Goal: Information Seeking & Learning: Learn about a topic

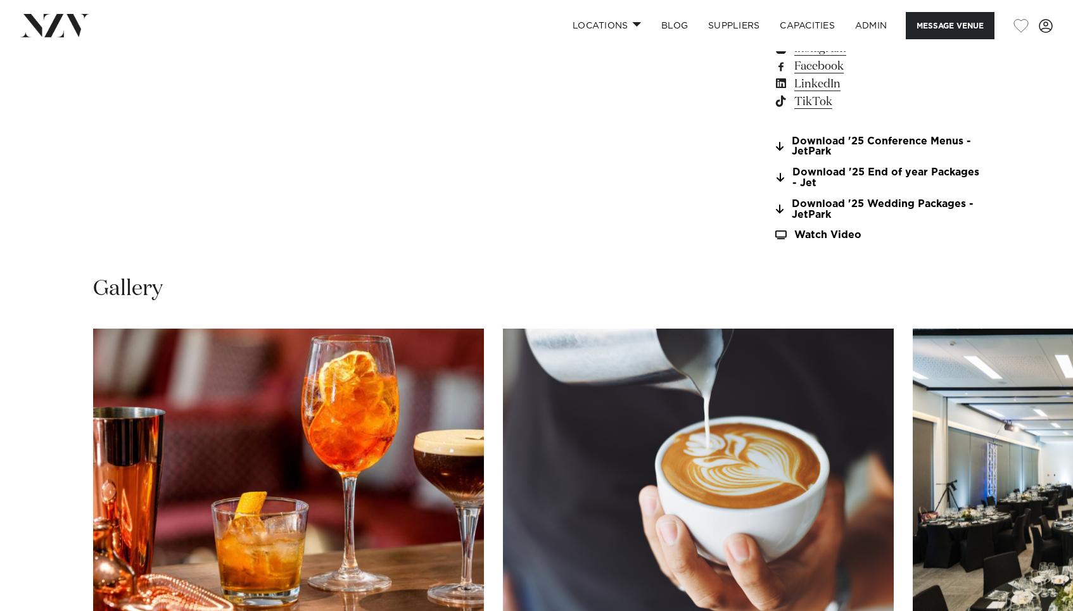
scroll to position [1318, 0]
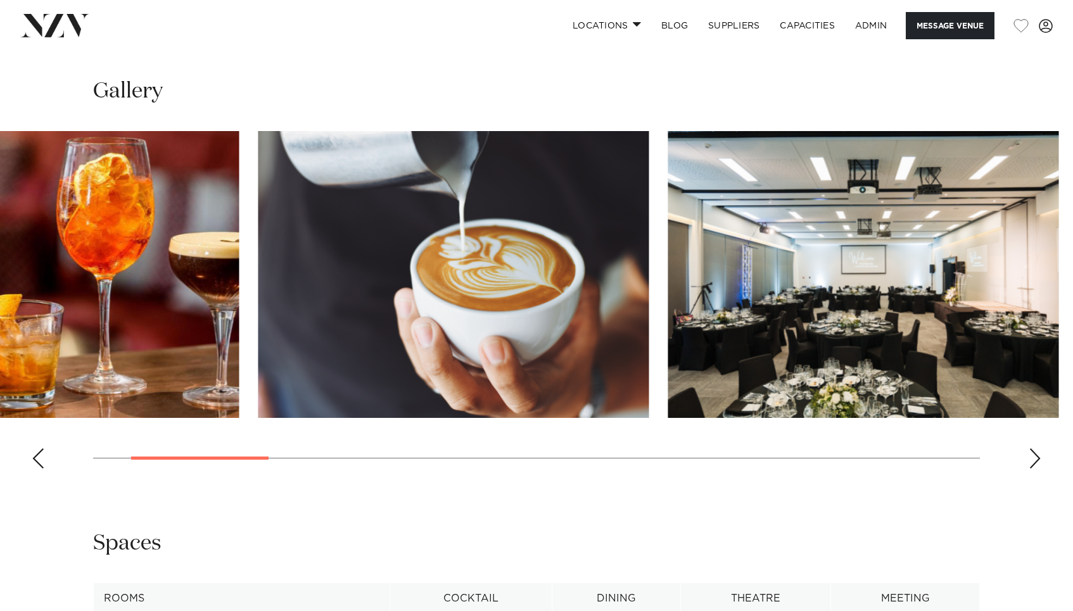
click at [361, 284] on img "2 / 14" at bounding box center [453, 274] width 391 height 287
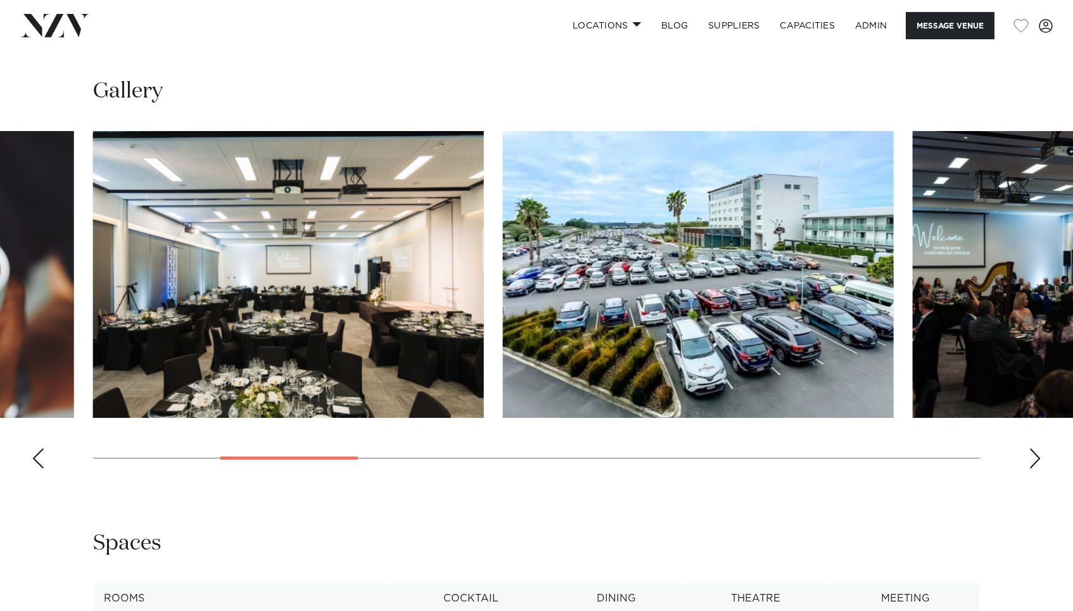
click at [189, 243] on img "3 / 14" at bounding box center [288, 274] width 391 height 287
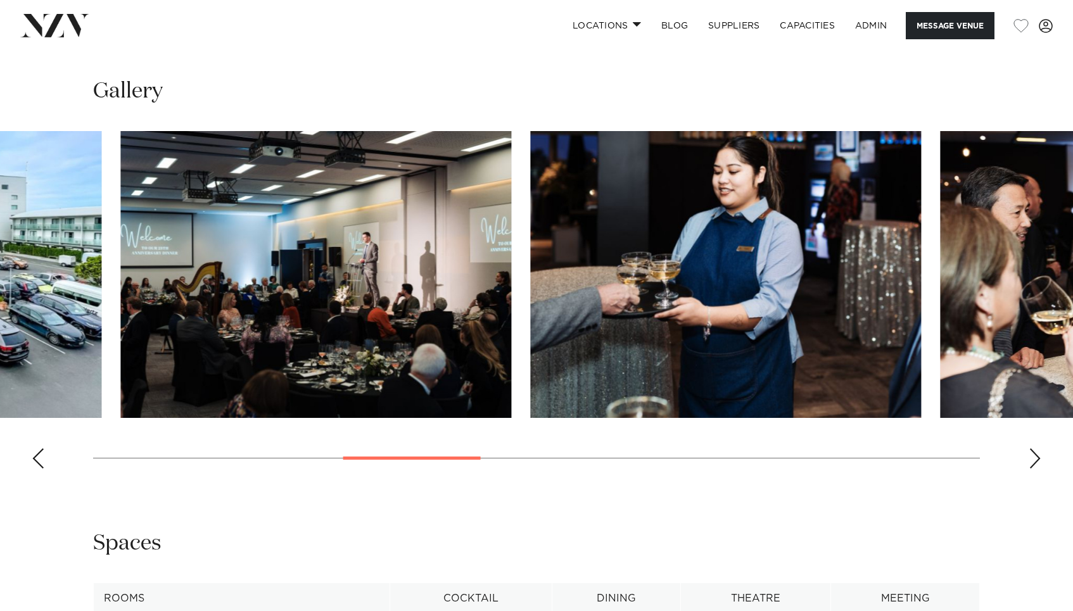
click at [88, 230] on swiper-container at bounding box center [536, 305] width 1073 height 348
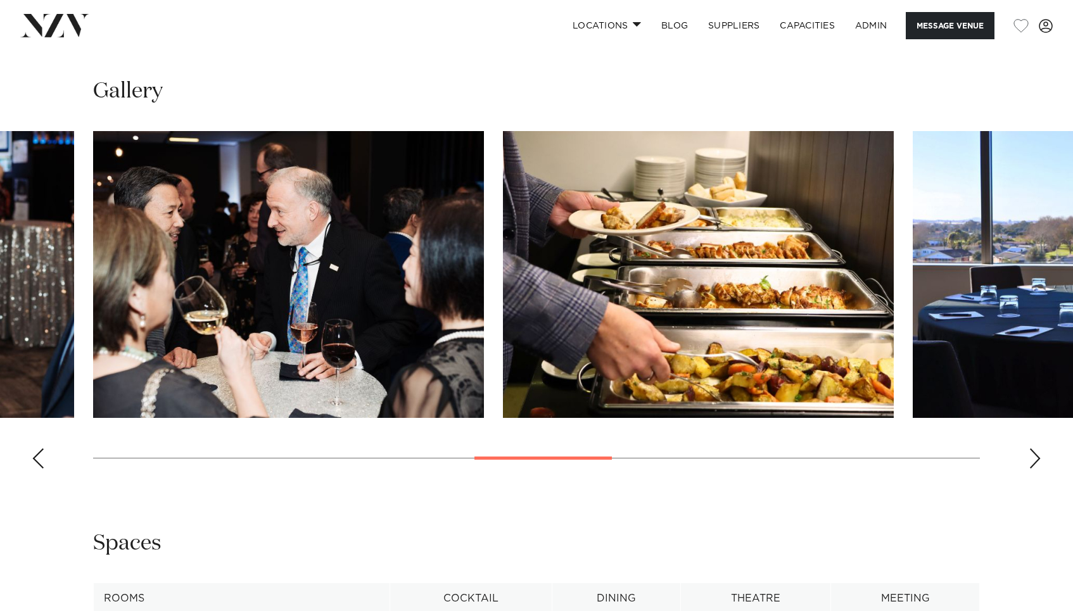
click at [503, 164] on img "8 / 14" at bounding box center [698, 274] width 391 height 287
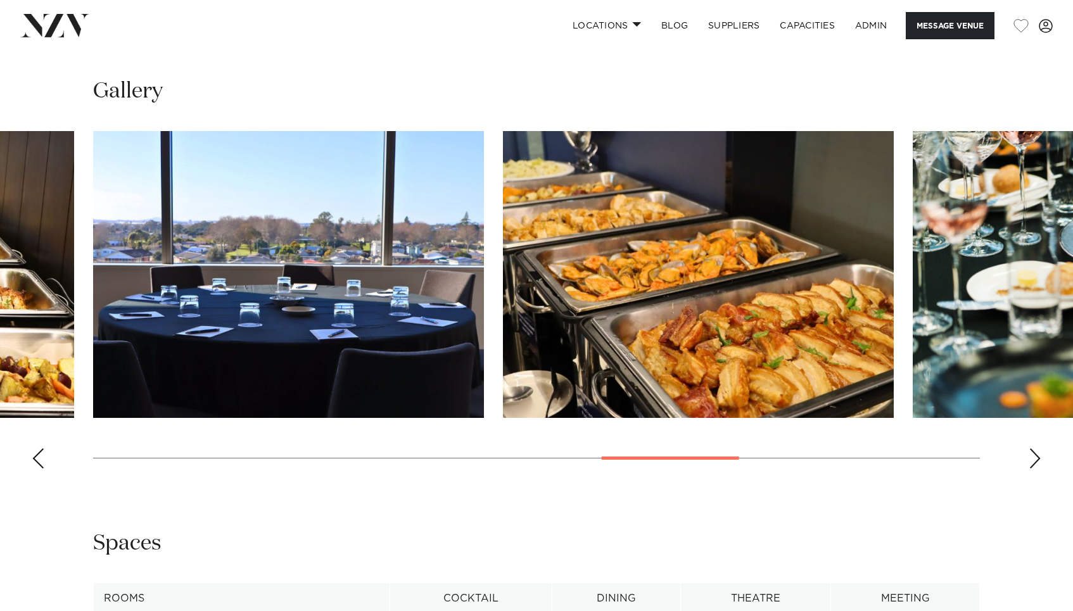
click at [0, 0] on slot at bounding box center [0, 0] width 0 height 0
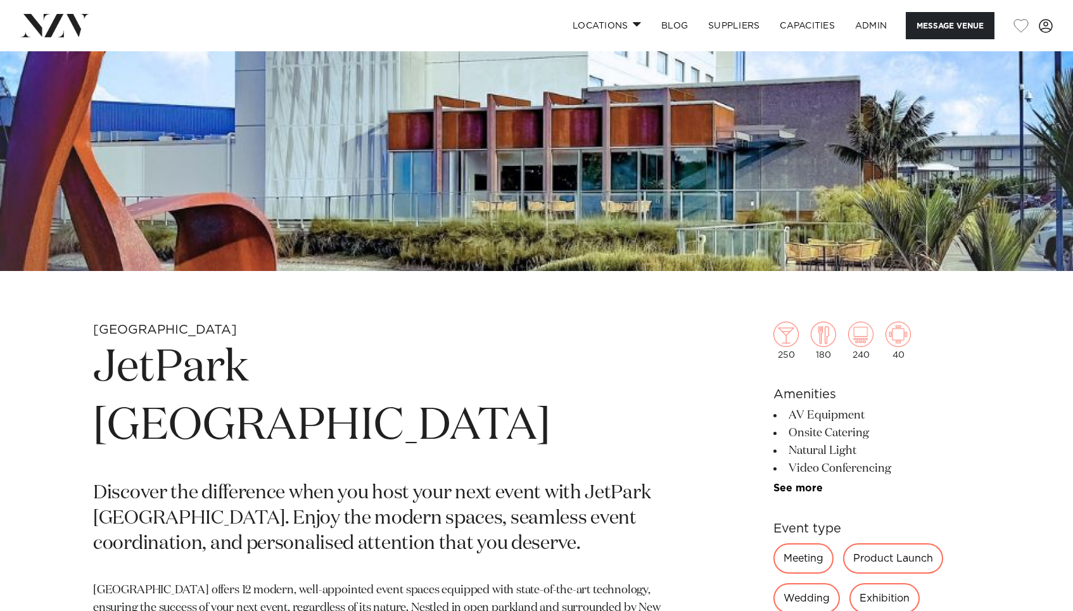
scroll to position [308, 0]
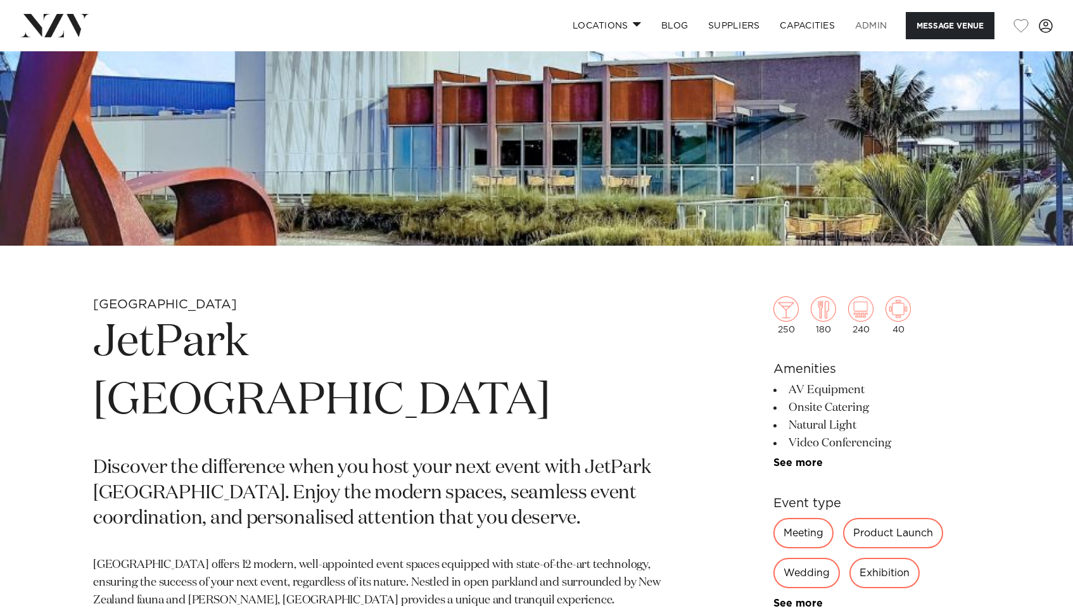
click at [884, 30] on link "ADMIN" at bounding box center [871, 25] width 52 height 27
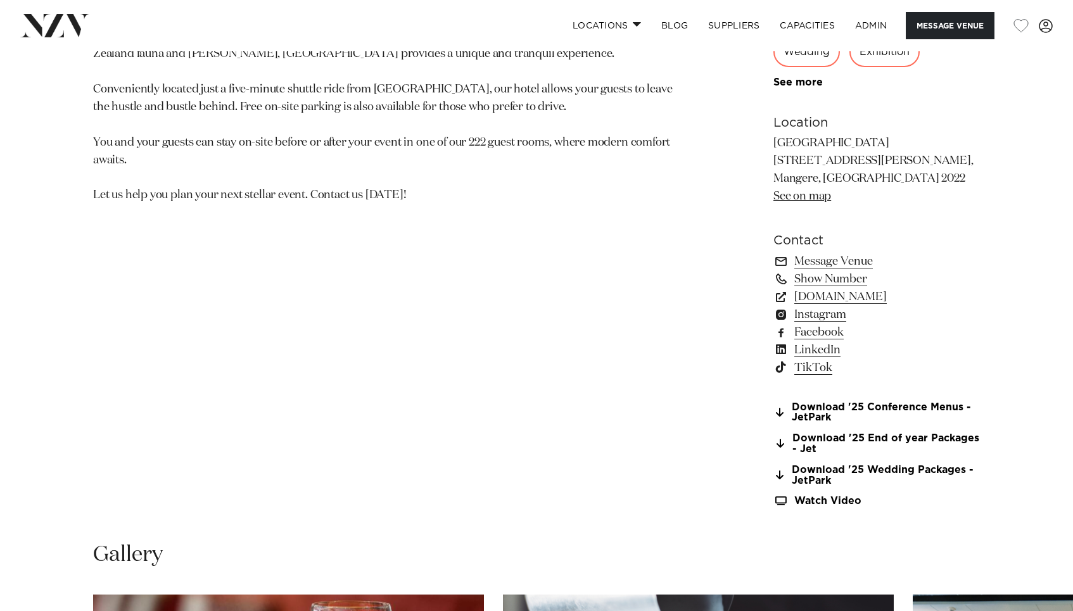
scroll to position [853, 0]
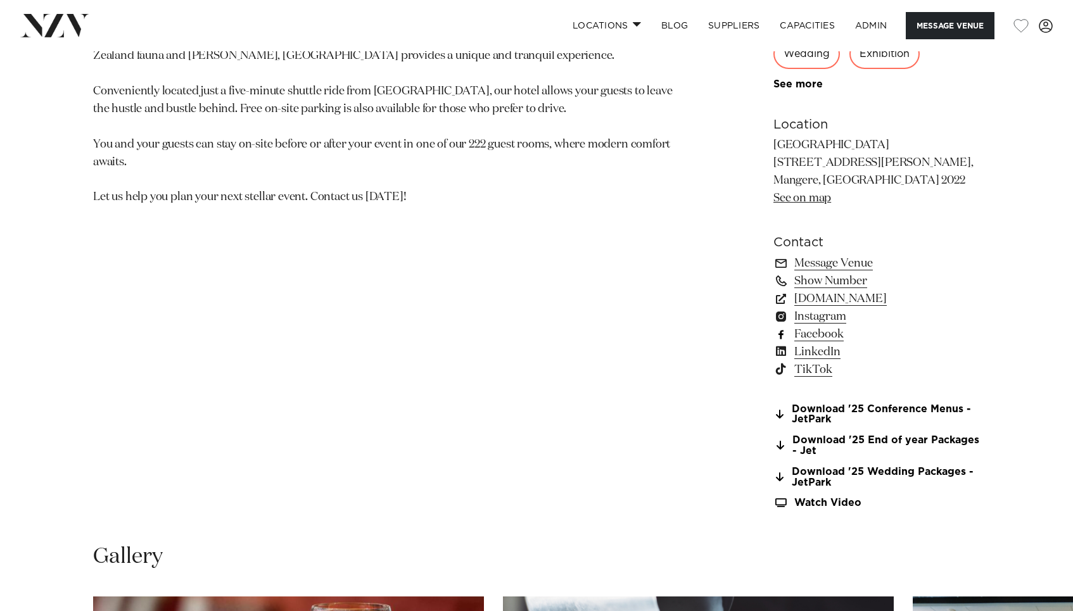
click at [826, 337] on link "Facebook" at bounding box center [876, 334] width 206 height 18
click at [814, 322] on link "Instagram" at bounding box center [876, 317] width 206 height 18
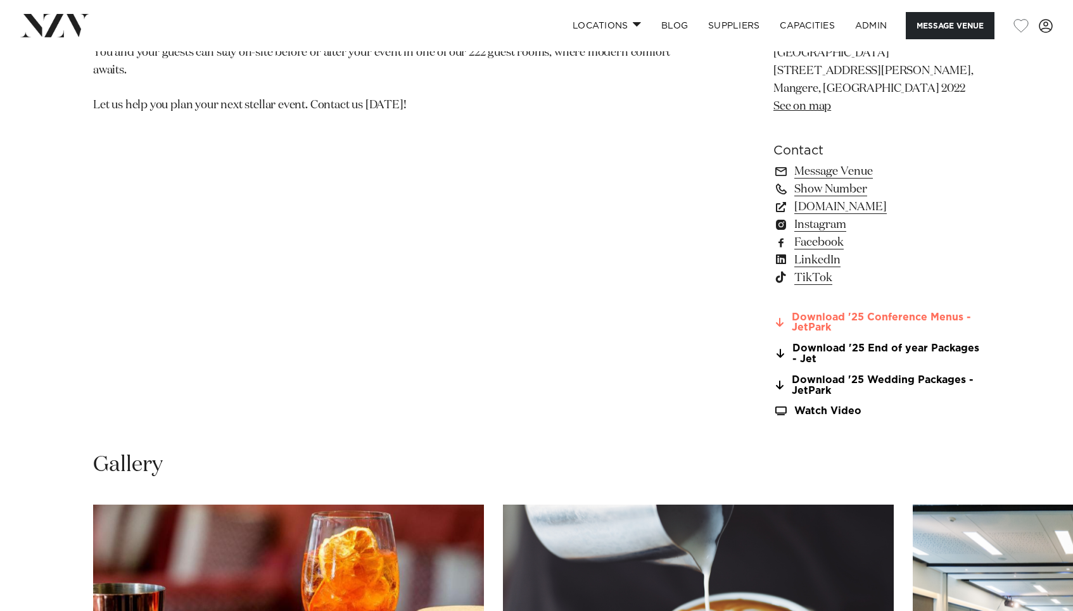
scroll to position [945, 0]
click at [833, 225] on link "Instagram" at bounding box center [876, 224] width 206 height 18
click at [822, 244] on link "Facebook" at bounding box center [876, 242] width 206 height 18
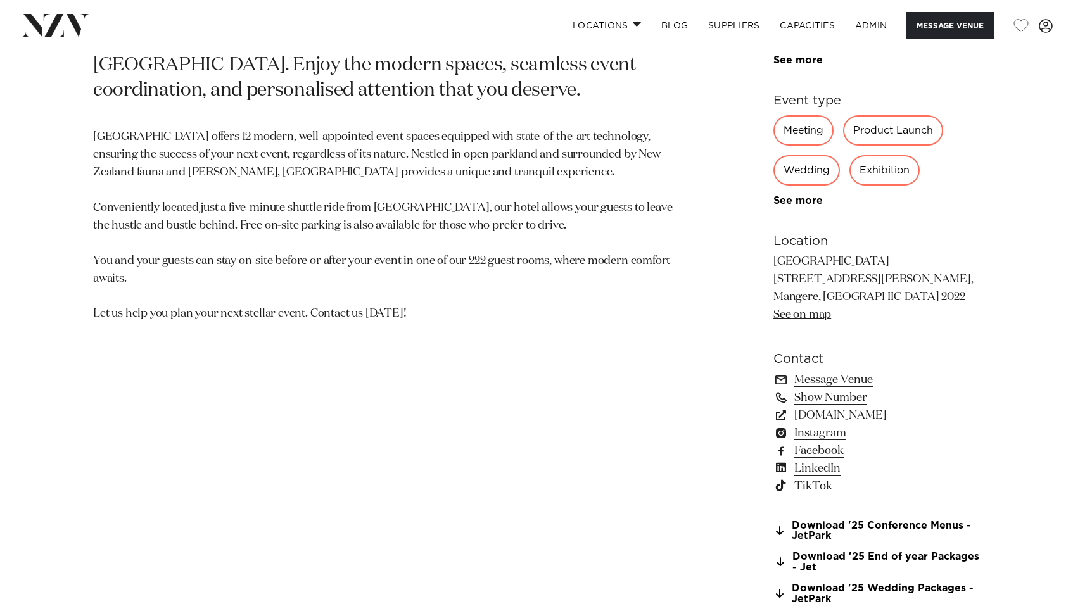
scroll to position [742, 0]
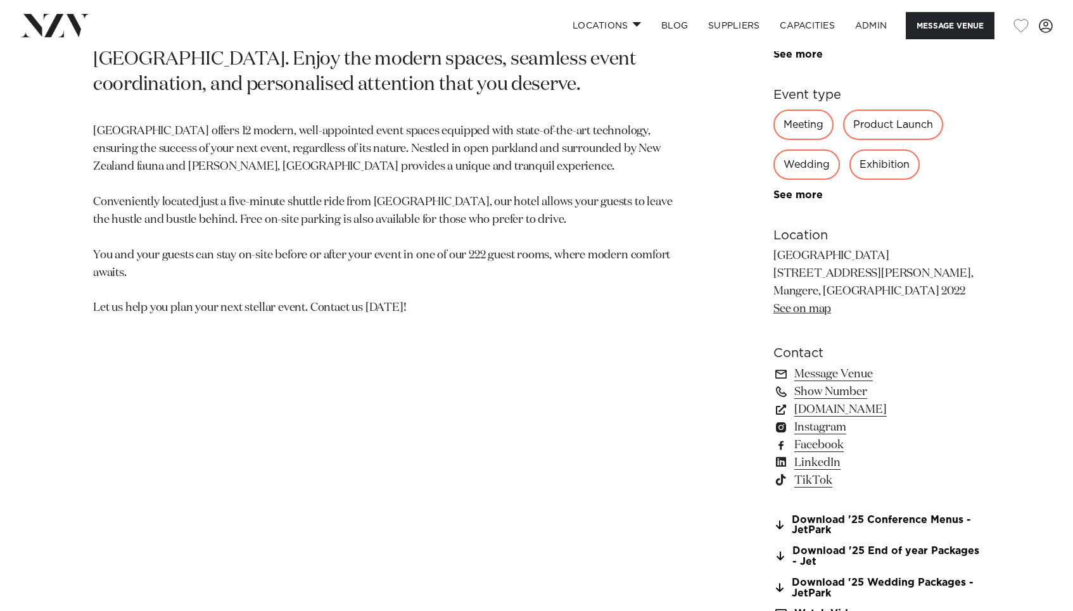
click at [818, 469] on link "LinkedIn" at bounding box center [876, 463] width 206 height 18
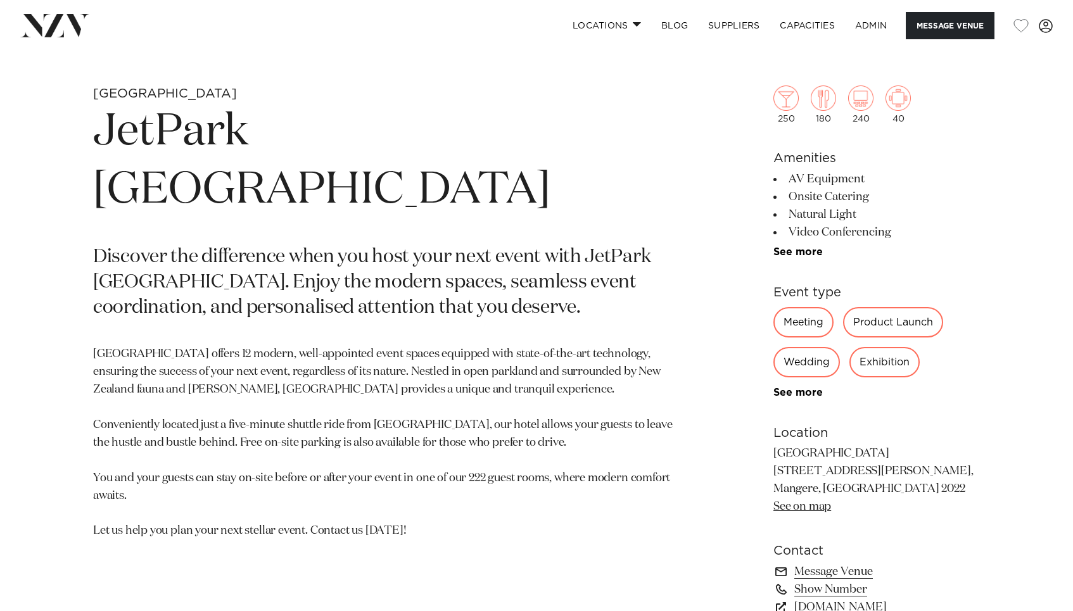
scroll to position [717, 0]
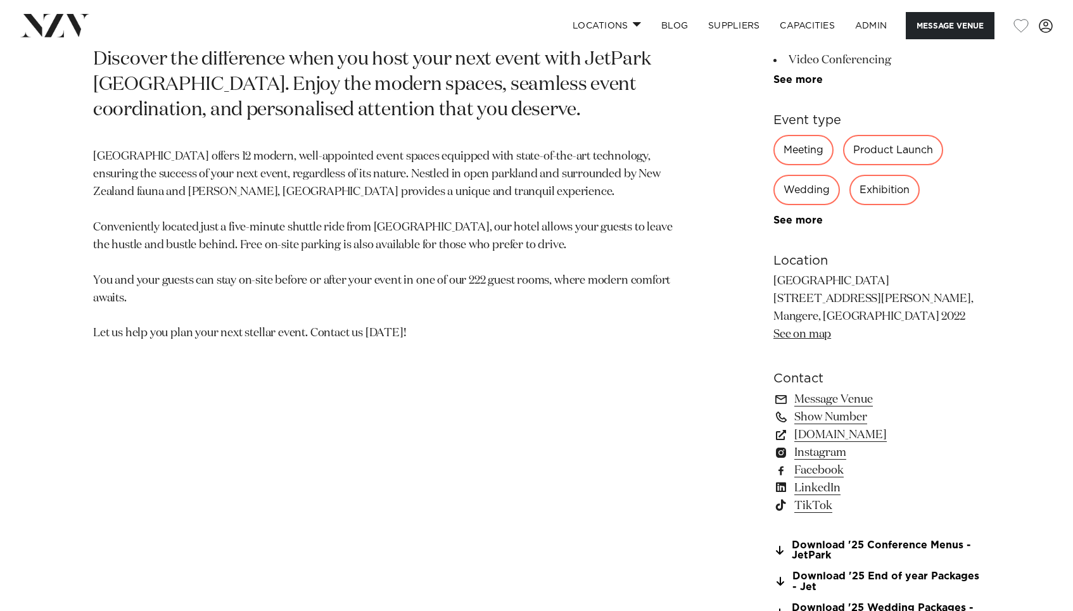
click at [812, 493] on link "LinkedIn" at bounding box center [876, 488] width 206 height 18
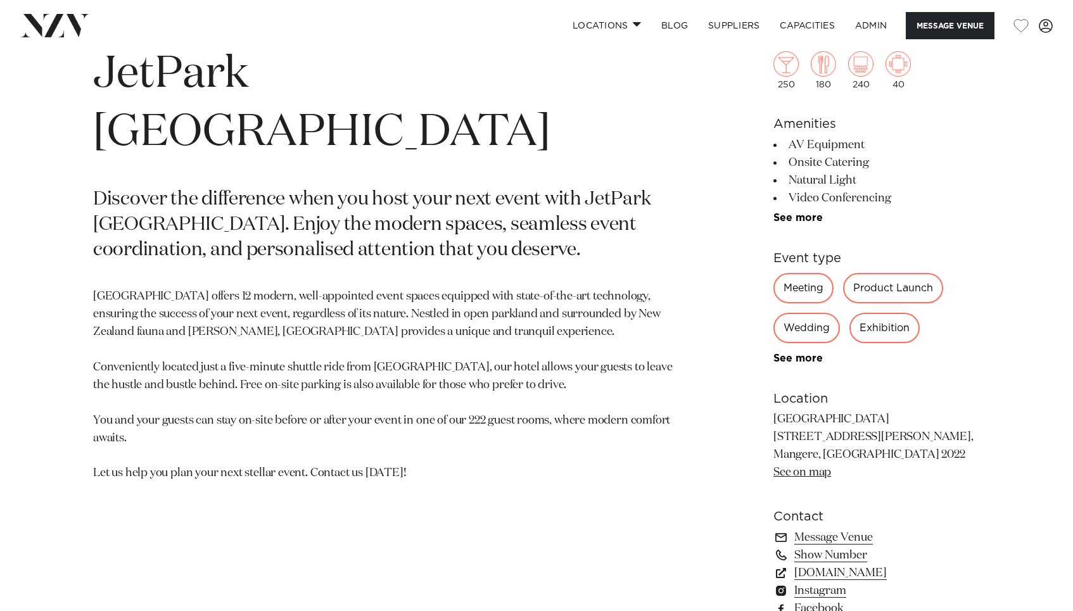
scroll to position [714, 0]
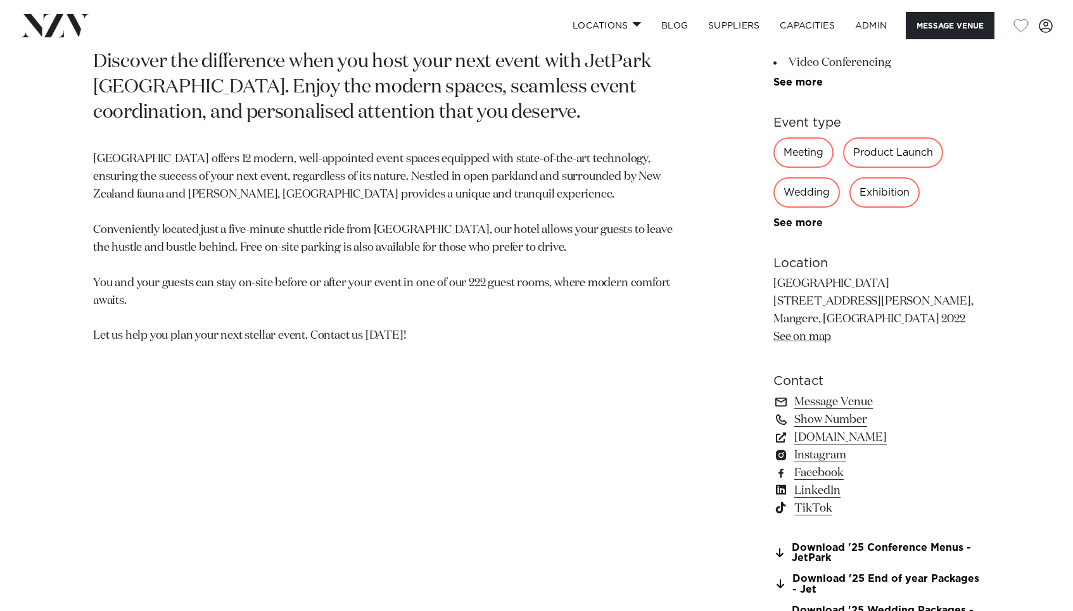
click at [826, 498] on link "LinkedIn" at bounding box center [876, 491] width 206 height 18
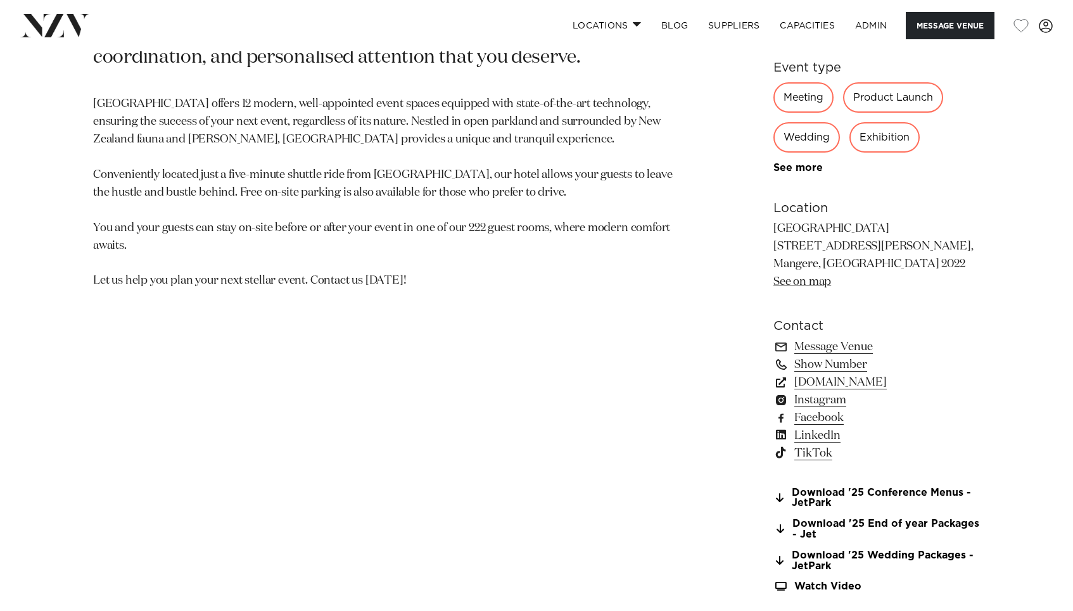
scroll to position [821, 0]
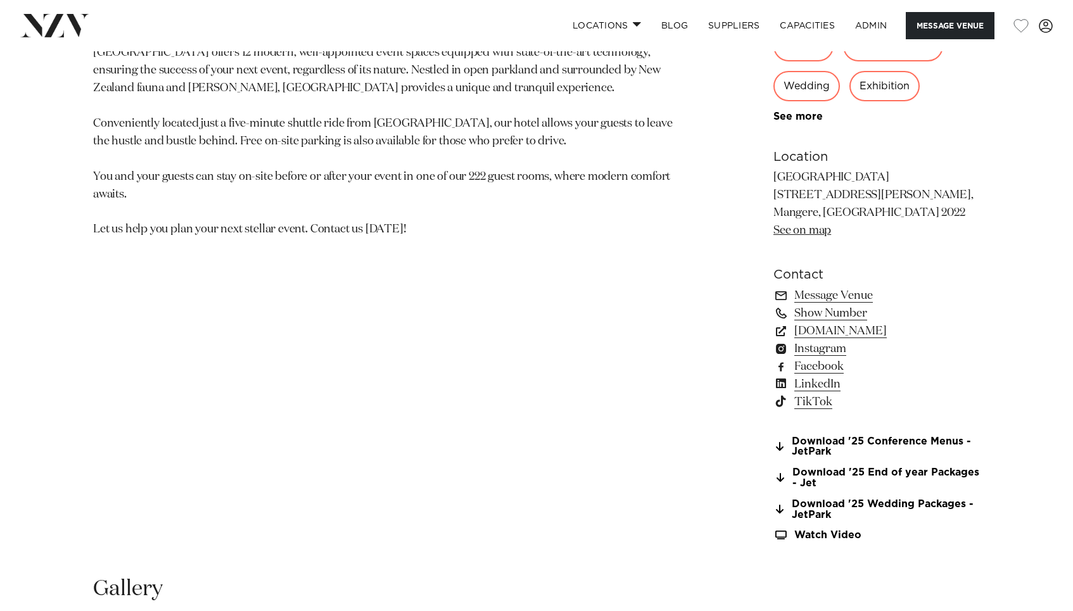
click at [814, 389] on link "LinkedIn" at bounding box center [876, 384] width 206 height 18
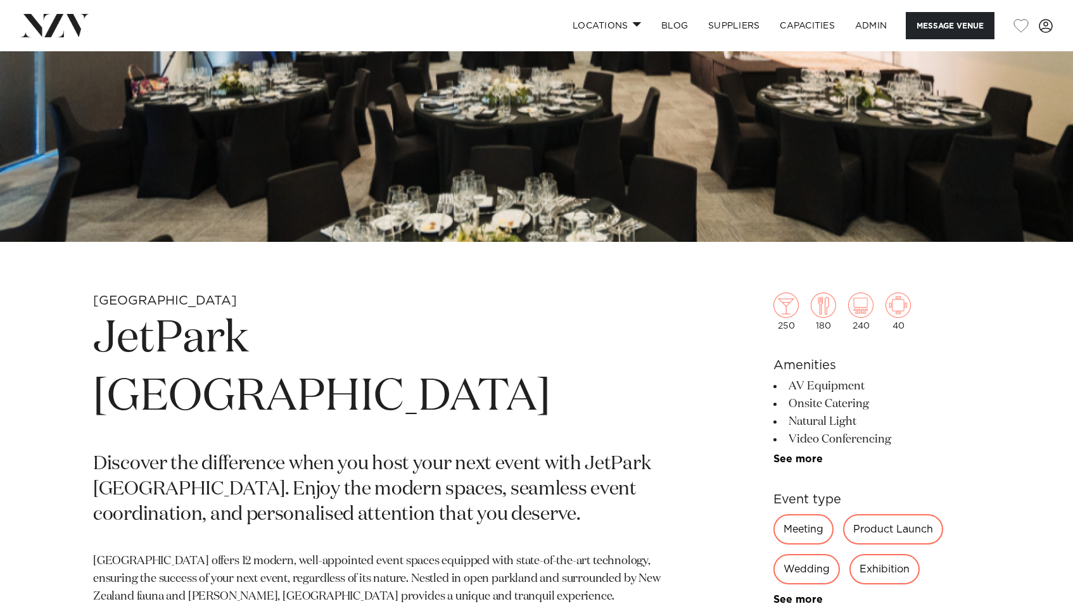
scroll to position [943, 0]
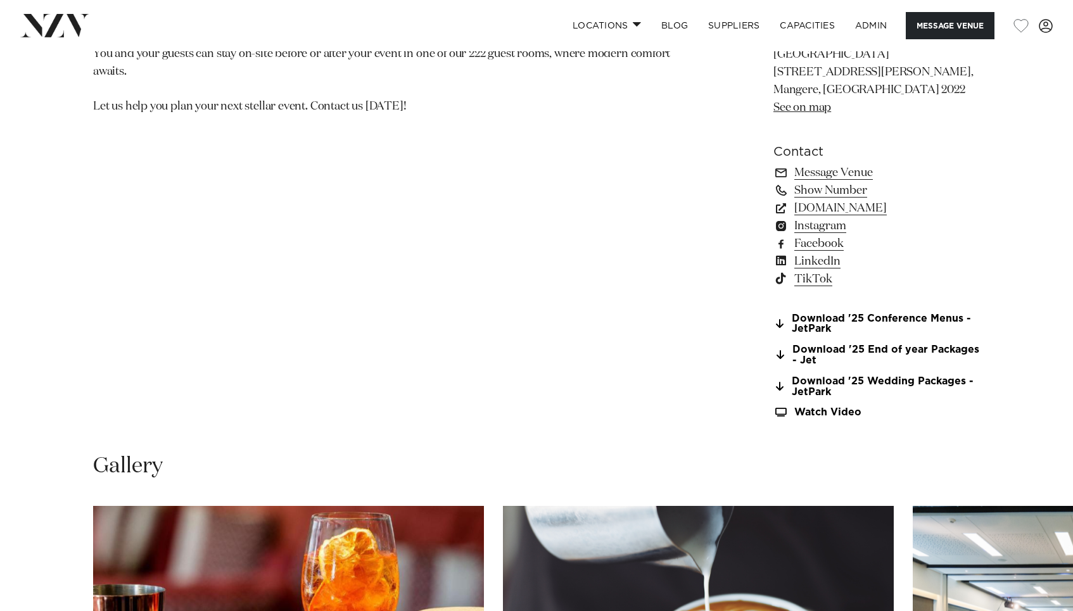
click at [836, 263] on link "LinkedIn" at bounding box center [876, 262] width 206 height 18
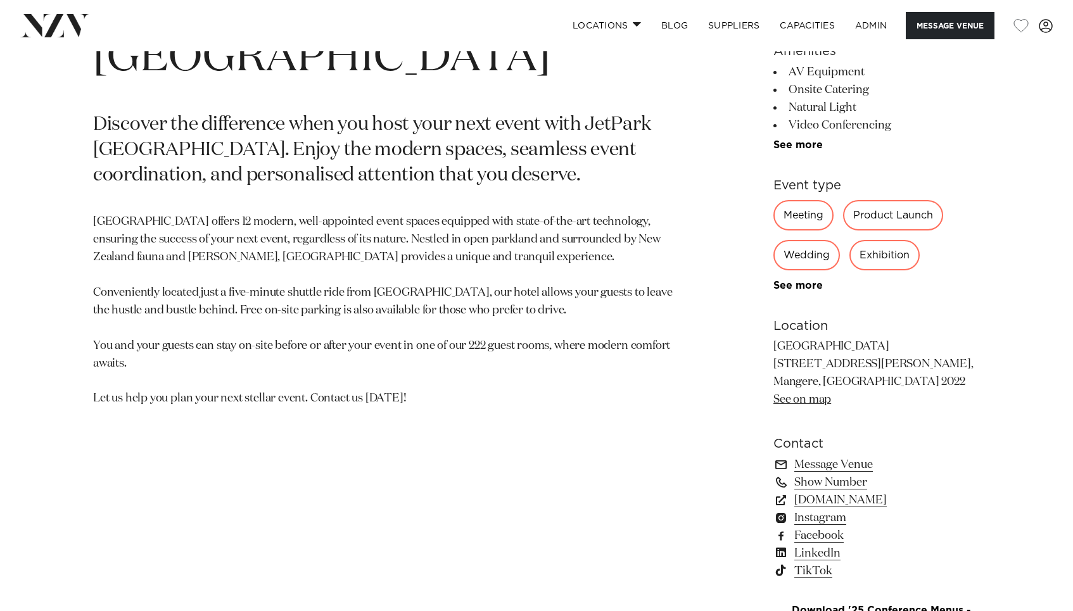
scroll to position [660, 0]
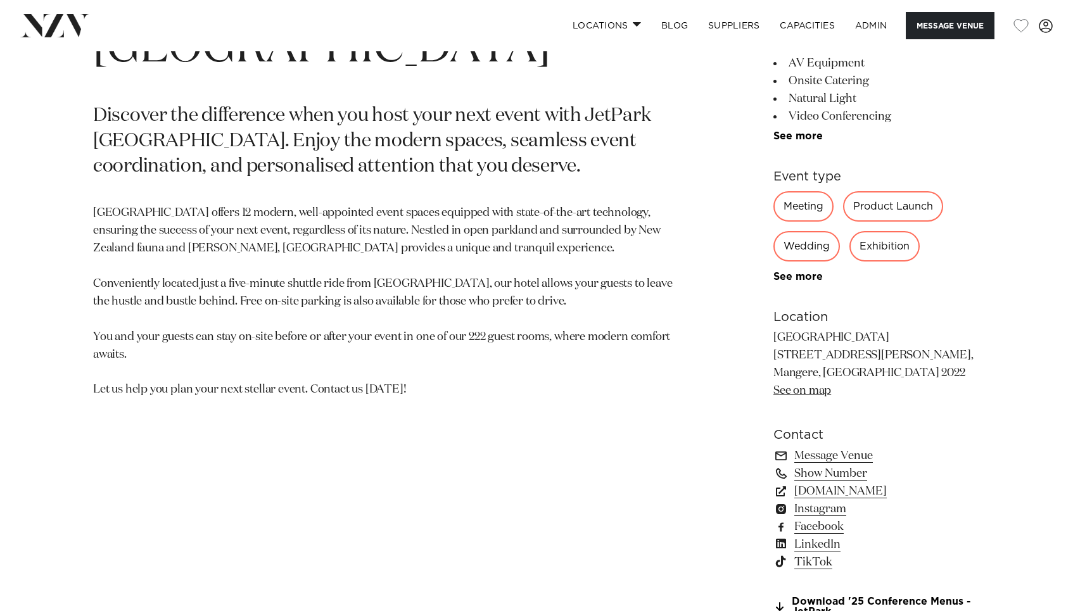
click at [821, 548] on link "LinkedIn" at bounding box center [876, 545] width 206 height 18
click at [814, 562] on link "TikTok" at bounding box center [876, 562] width 206 height 18
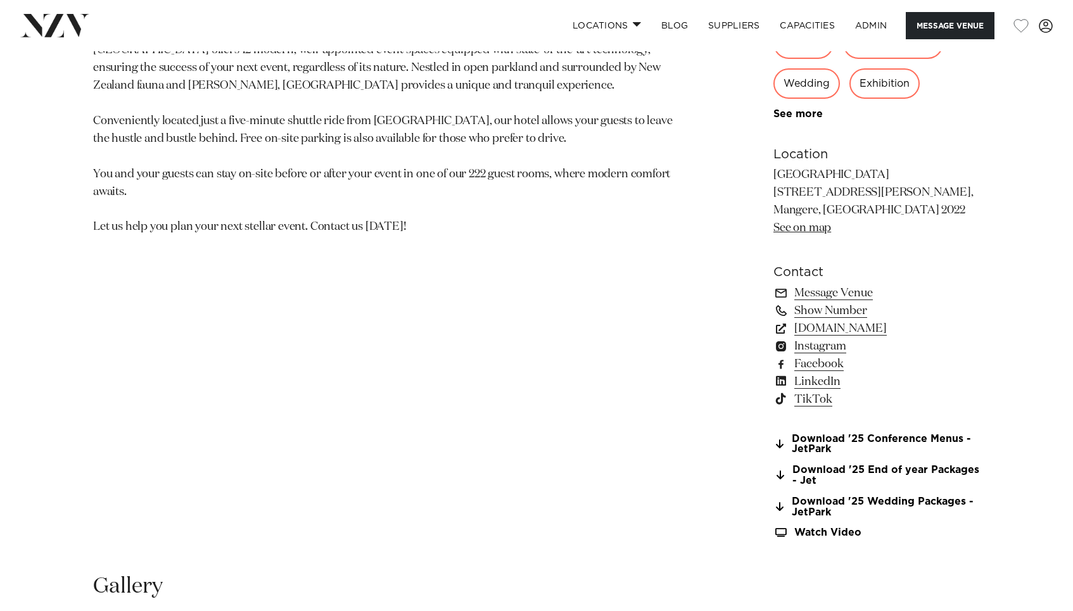
scroll to position [880, 0]
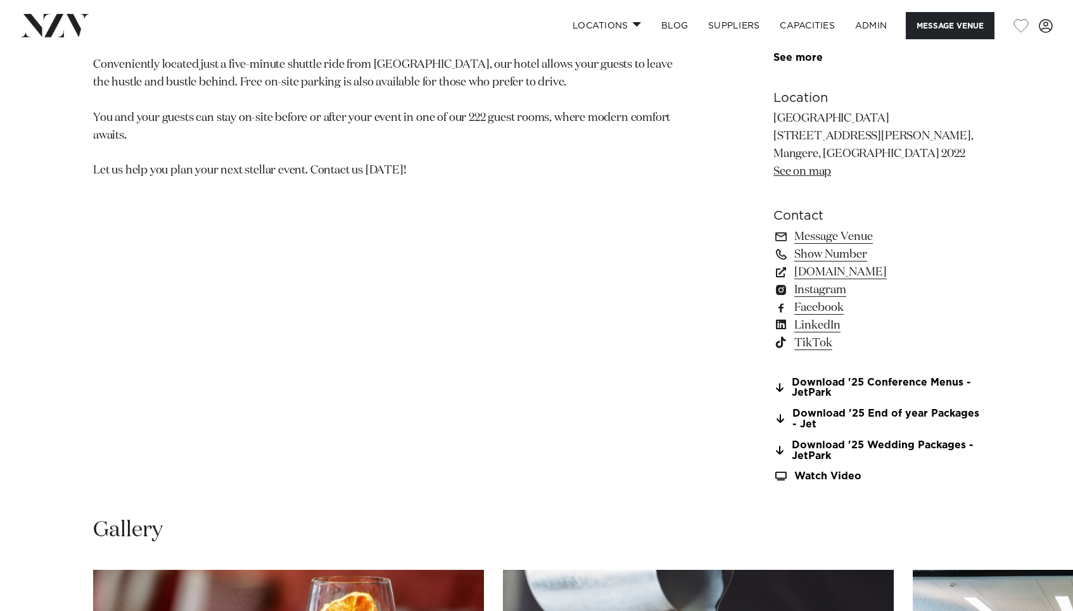
click at [809, 346] on link "TikTok" at bounding box center [876, 343] width 206 height 18
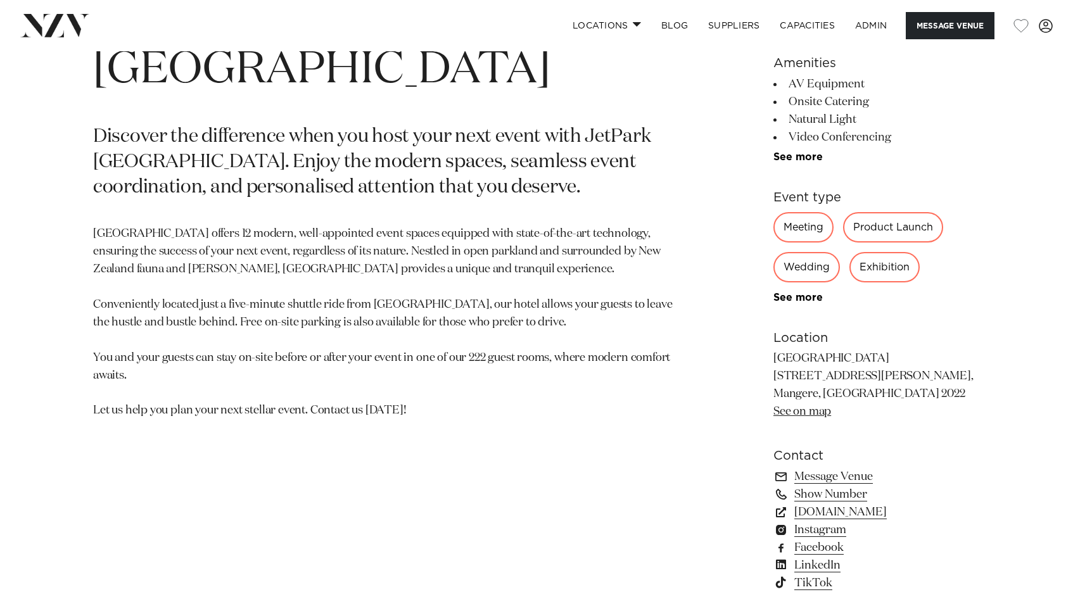
scroll to position [806, 0]
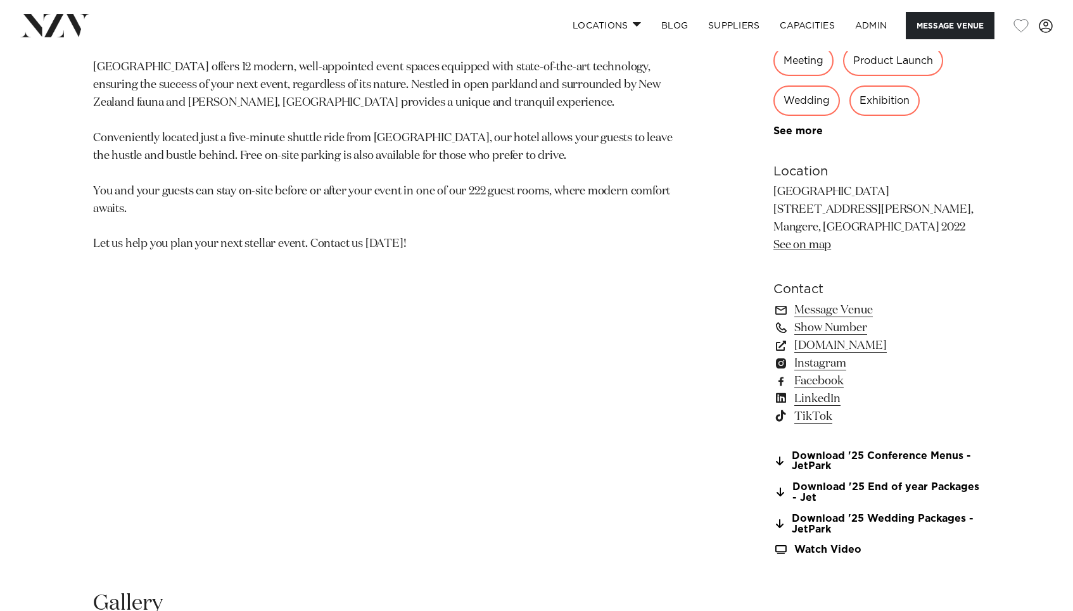
click at [817, 417] on link "TikTok" at bounding box center [876, 417] width 206 height 18
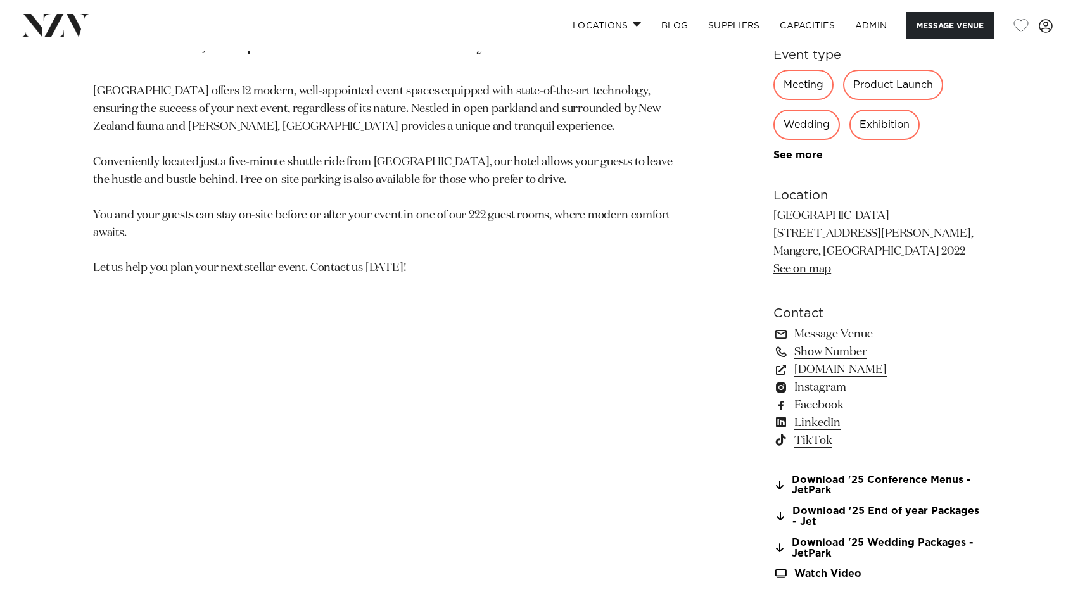
scroll to position [776, 0]
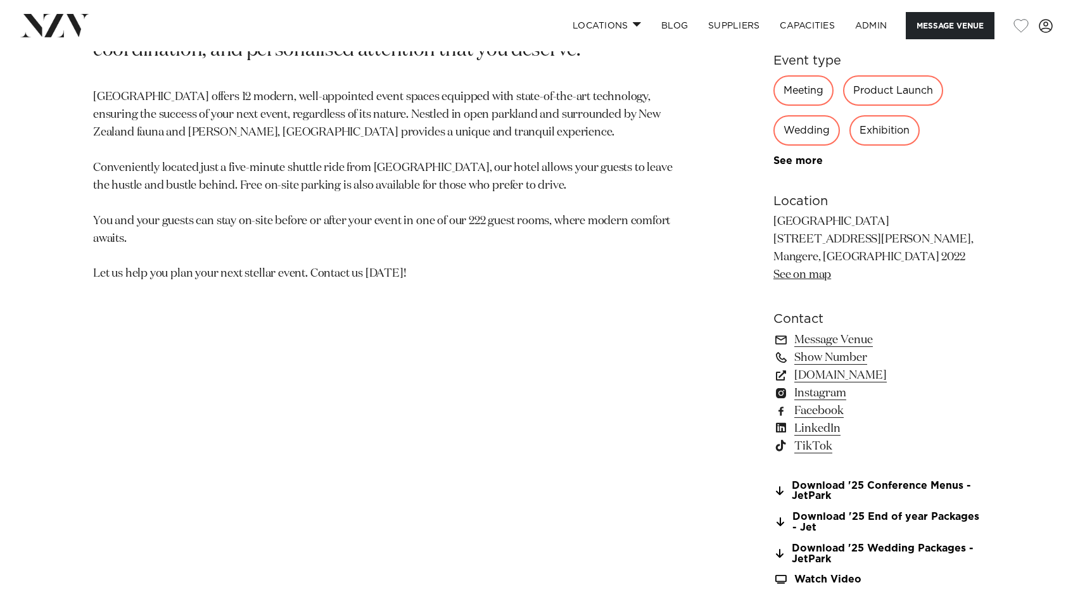
click at [822, 451] on link "TikTok" at bounding box center [876, 447] width 206 height 18
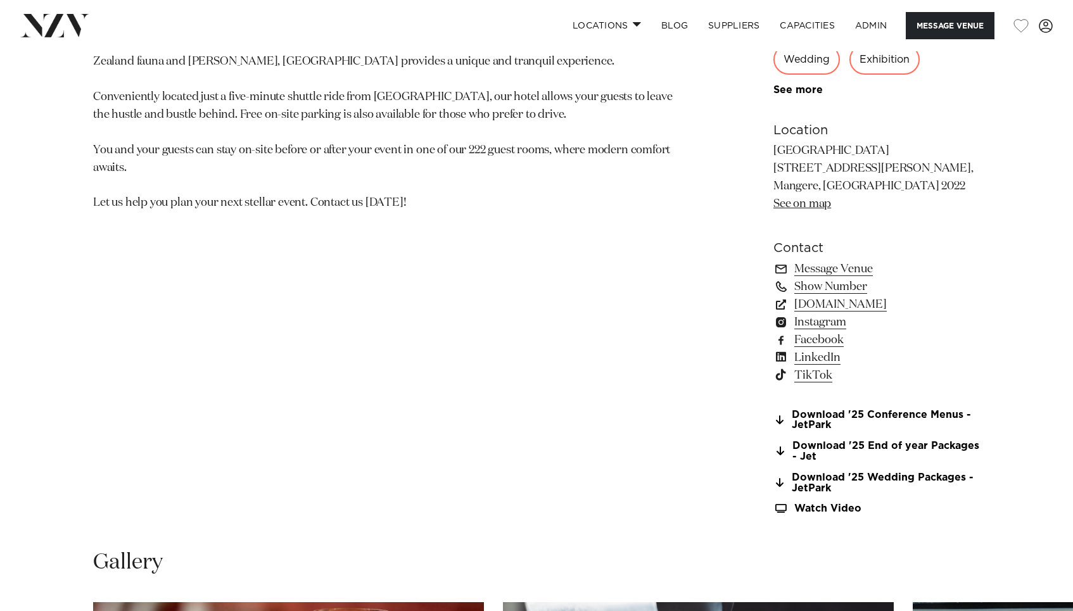
scroll to position [855, 0]
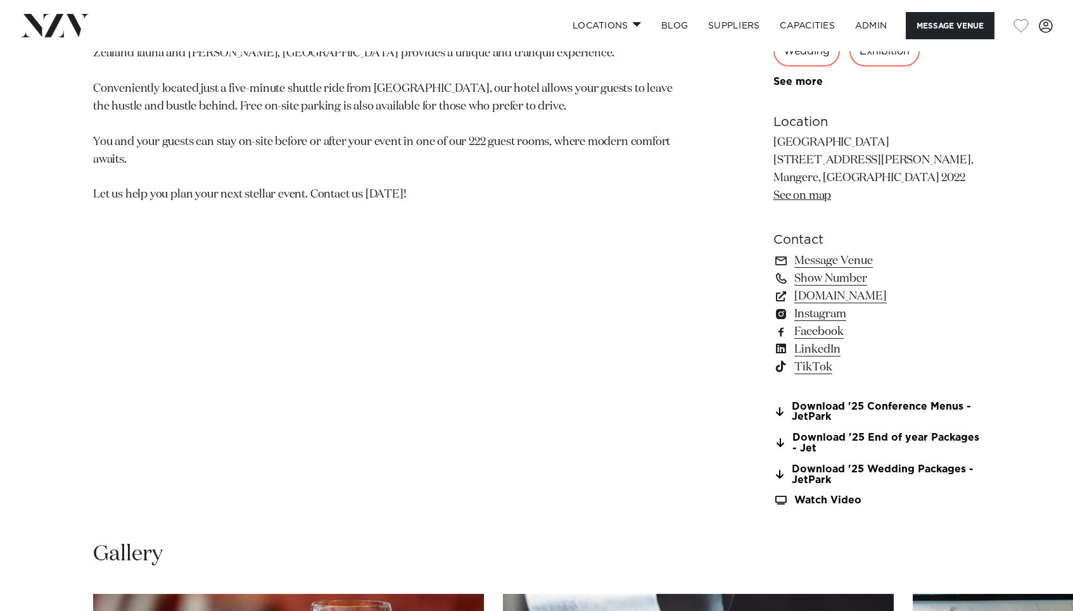
click at [811, 368] on link "TikTok" at bounding box center [876, 367] width 206 height 18
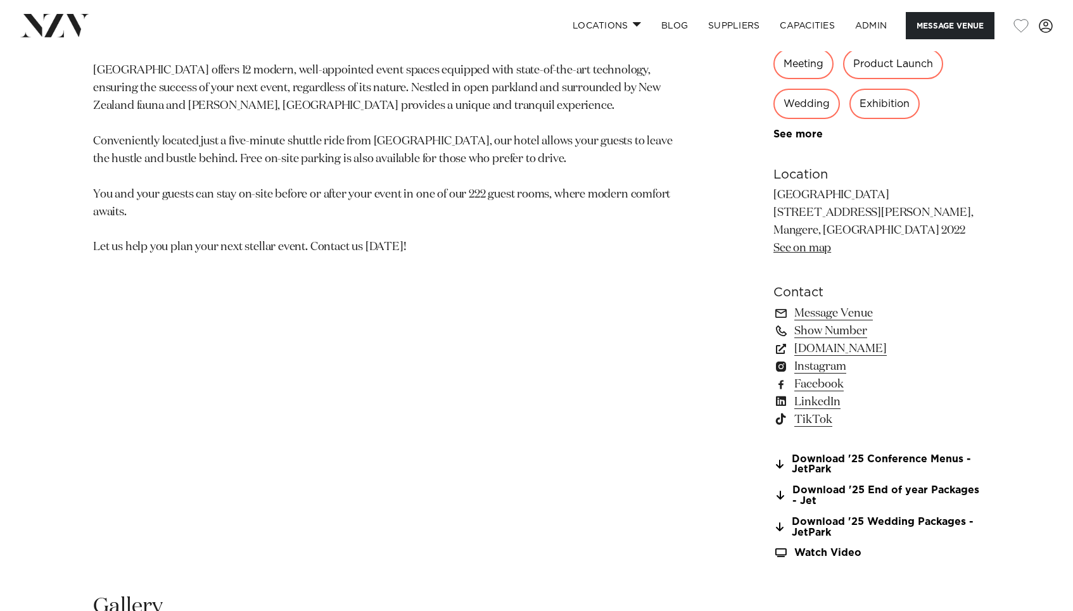
scroll to position [800, 0]
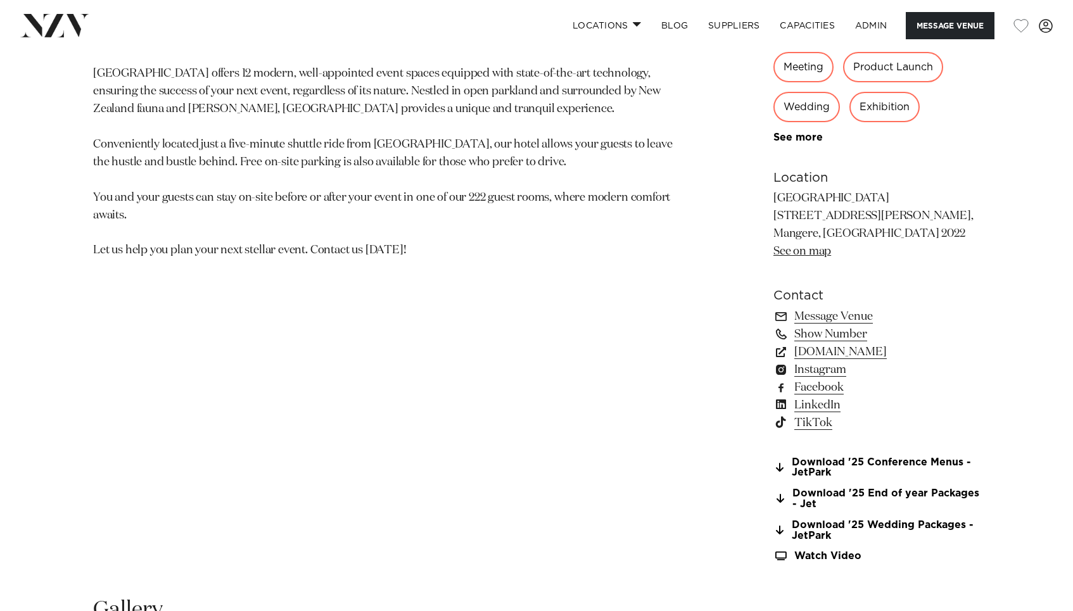
click at [804, 424] on link "TikTok" at bounding box center [876, 423] width 206 height 18
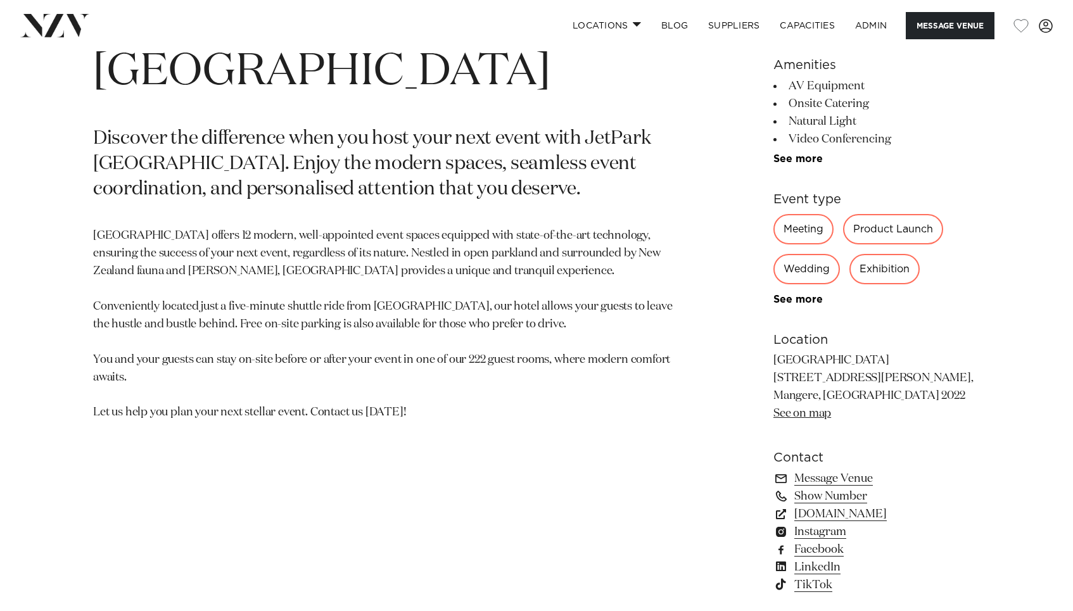
scroll to position [736, 0]
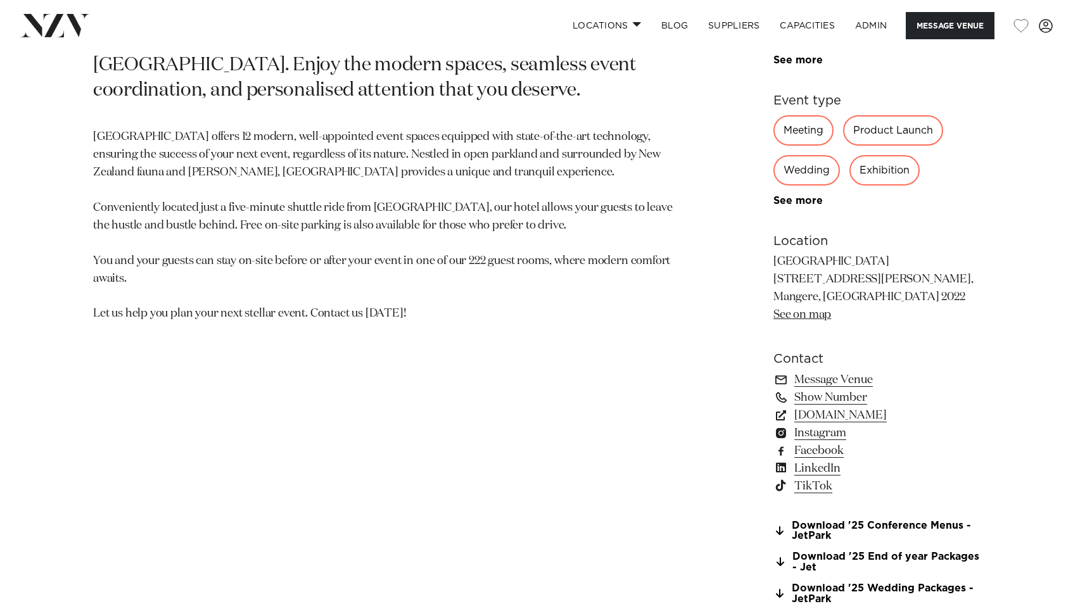
click at [812, 488] on link "TikTok" at bounding box center [876, 486] width 206 height 18
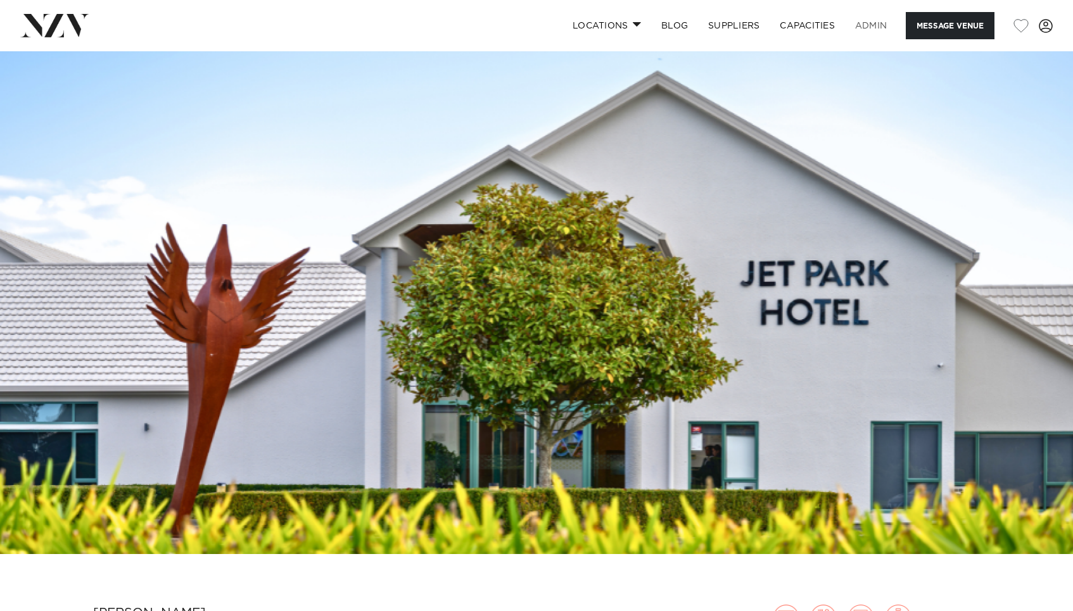
click at [873, 23] on link "ADMIN" at bounding box center [871, 25] width 52 height 27
